Goal: Check status: Check status

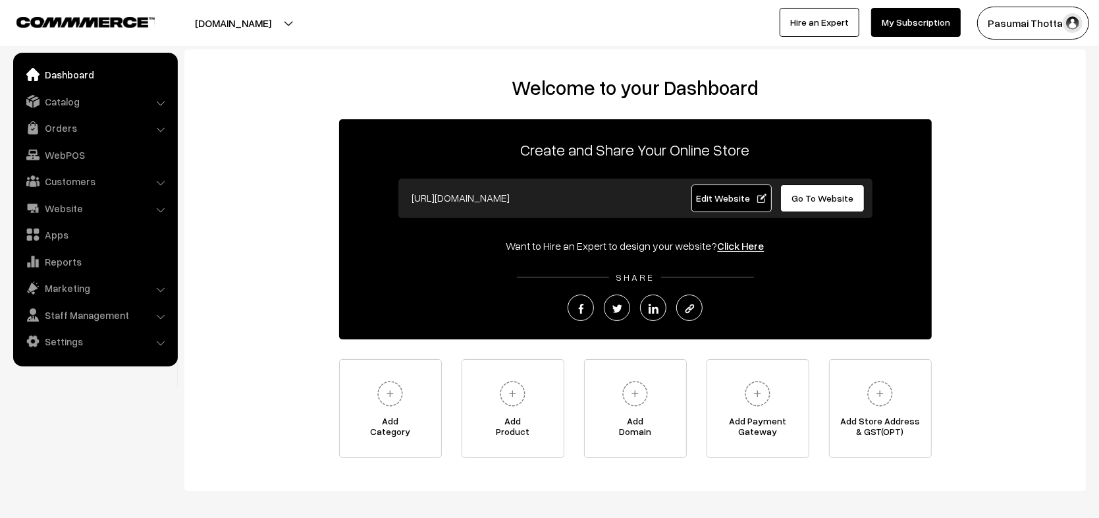
click at [92, 134] on link "Orders" at bounding box center [94, 128] width 157 height 24
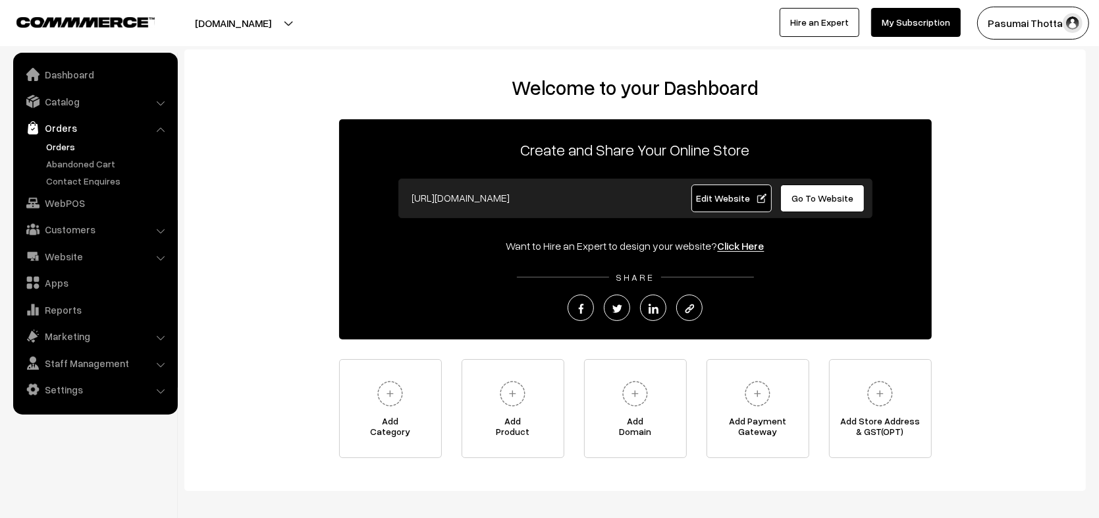
click at [74, 150] on link "Orders" at bounding box center [108, 147] width 130 height 14
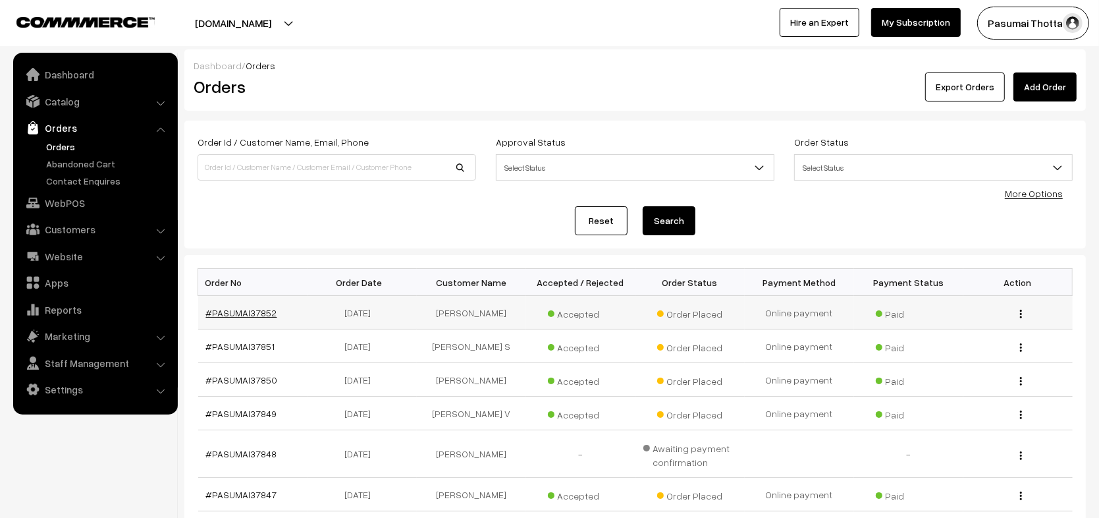
click at [252, 312] on link "#PASUMAI37852" at bounding box center [241, 312] width 71 height 11
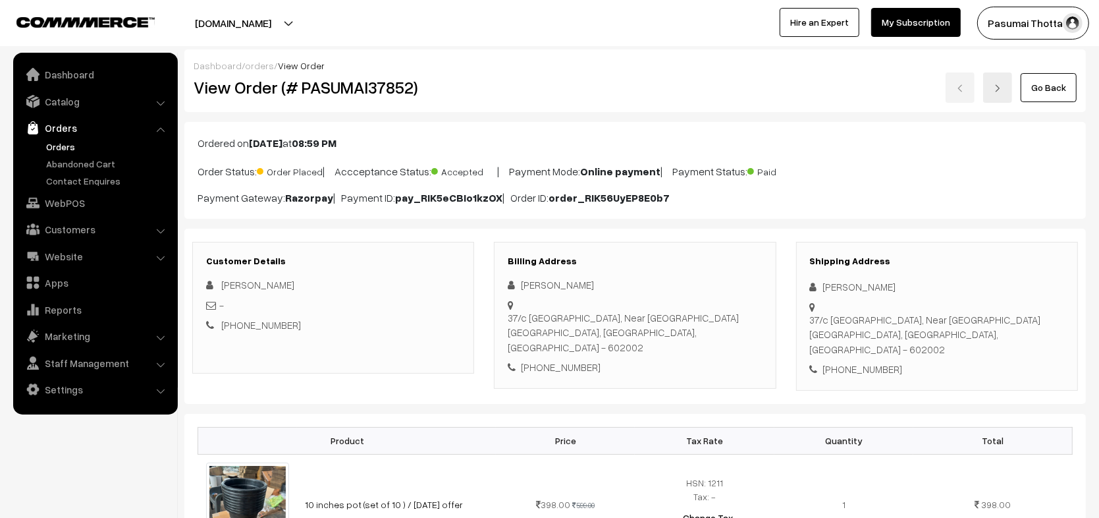
click at [61, 145] on link "Orders" at bounding box center [108, 147] width 130 height 14
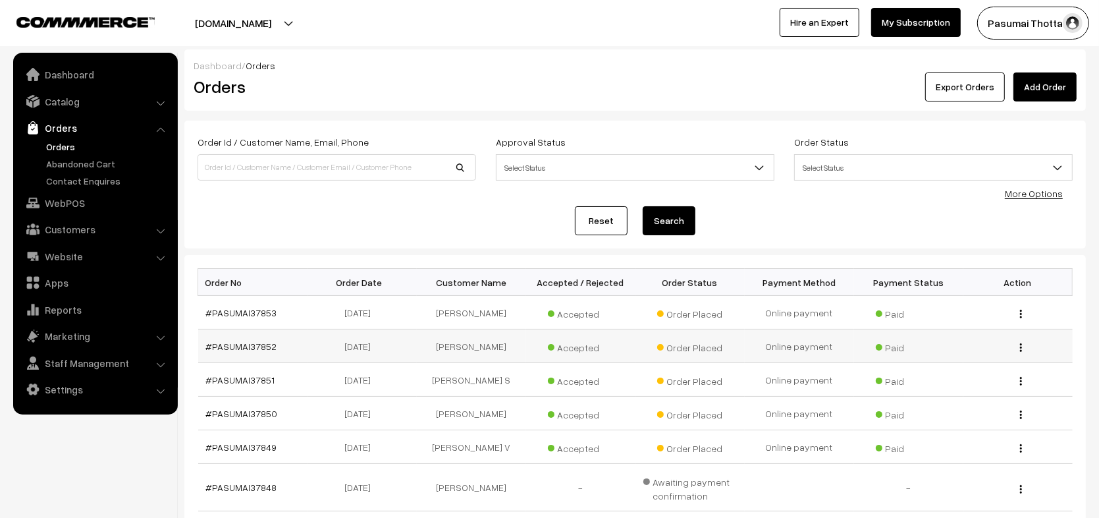
drag, startPoint x: 286, startPoint y: 352, endPoint x: 213, endPoint y: 350, distance: 73.1
click at [213, 350] on td "#PASUMAI37852" at bounding box center [252, 346] width 109 height 34
copy link "PASUMAI37852"
click at [244, 308] on link "#PASUMAI37853" at bounding box center [241, 312] width 71 height 11
